Goal: Check status: Check status

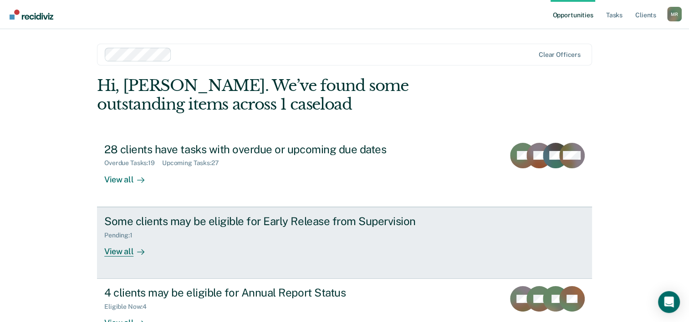
click at [111, 246] on div "View all" at bounding box center [129, 248] width 51 height 18
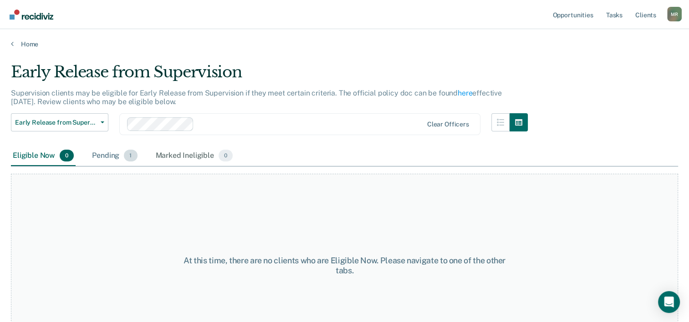
click at [102, 155] on div "Pending 1" at bounding box center [114, 156] width 49 height 20
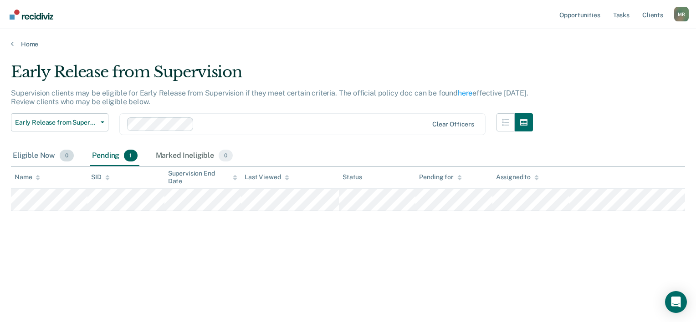
click at [40, 153] on div "Eligible Now 0" at bounding box center [43, 156] width 65 height 20
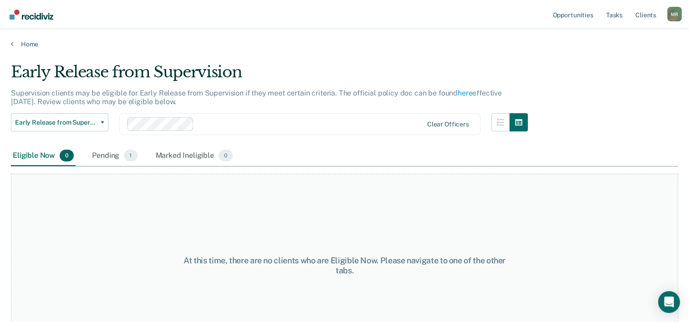
click at [25, 49] on main "Early Release from Supervision Supervision clients may be eligible for Early Re…" at bounding box center [344, 183] width 689 height 271
click at [24, 41] on link "Home" at bounding box center [344, 44] width 667 height 8
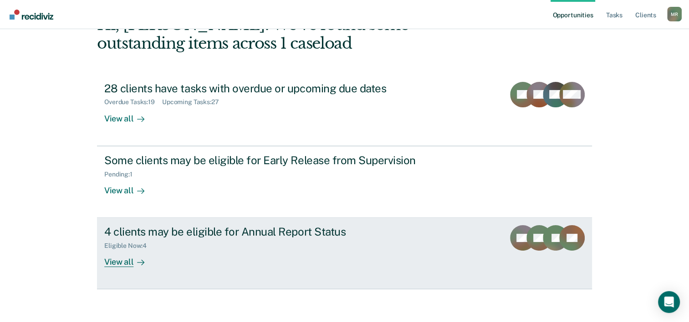
scroll to position [64, 0]
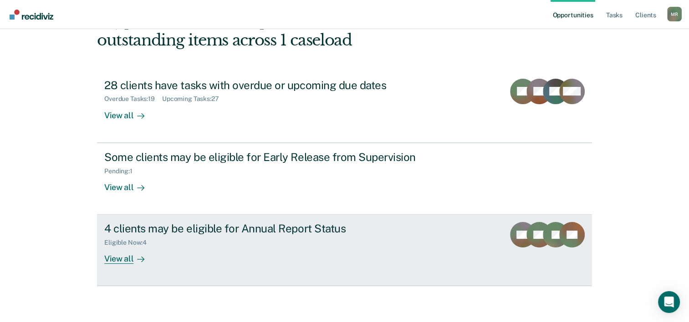
click at [115, 255] on div "View all" at bounding box center [129, 256] width 51 height 18
